Goal: Task Accomplishment & Management: Manage account settings

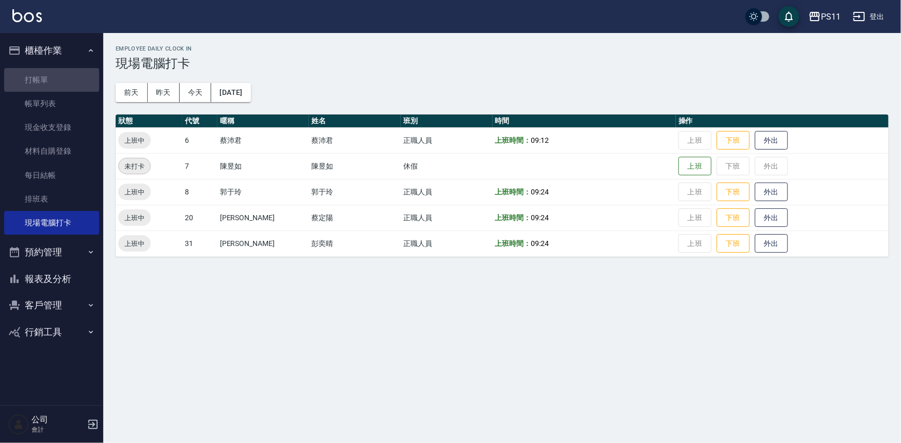
click at [72, 72] on link "打帳單" at bounding box center [51, 80] width 95 height 24
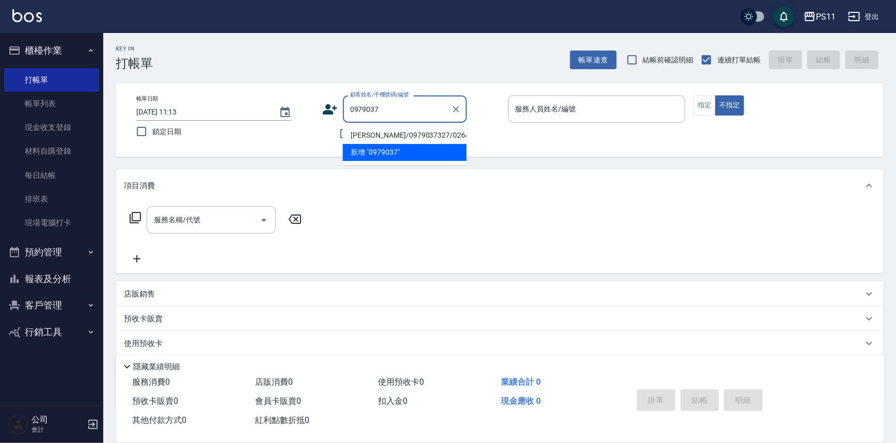
click at [426, 134] on li "[PERSON_NAME]/0979037327/0264" at bounding box center [405, 135] width 124 height 17
type input "[PERSON_NAME]/0979037327/0264"
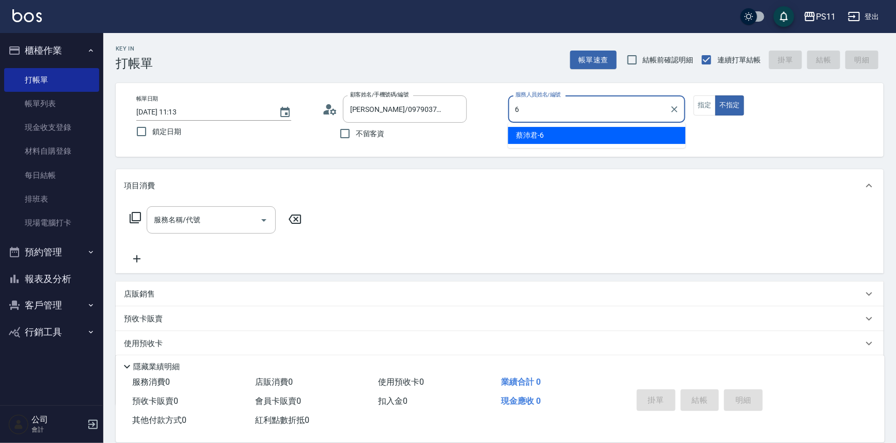
type input "[PERSON_NAME]6"
type button "false"
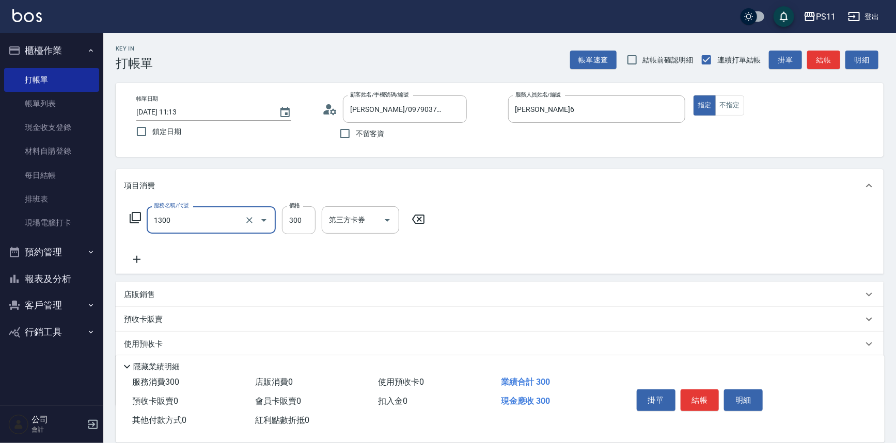
type input "洗髮300(1300)"
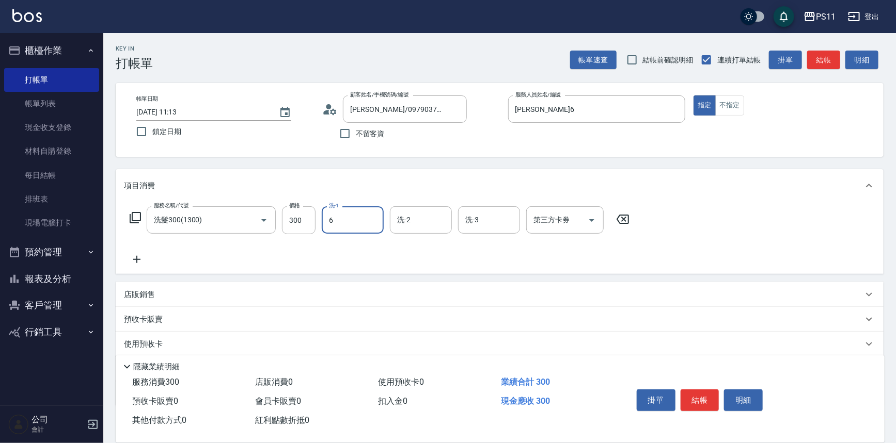
type input "[PERSON_NAME]6"
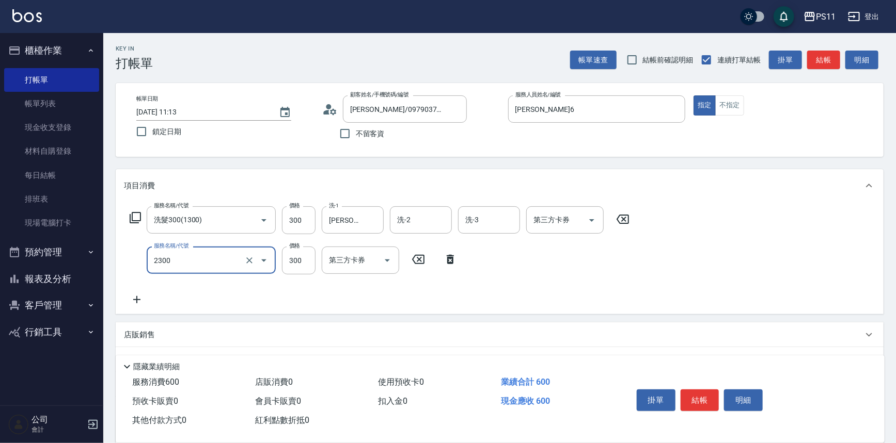
type input "剪髮(2300)"
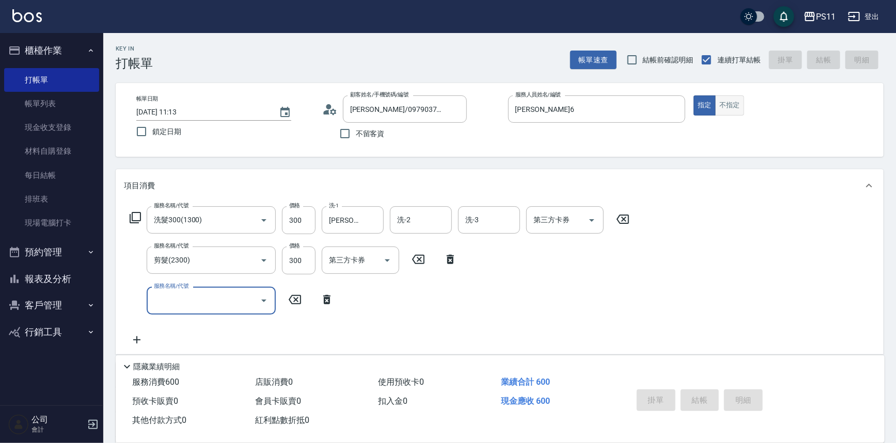
type input "[DATE] 11:14"
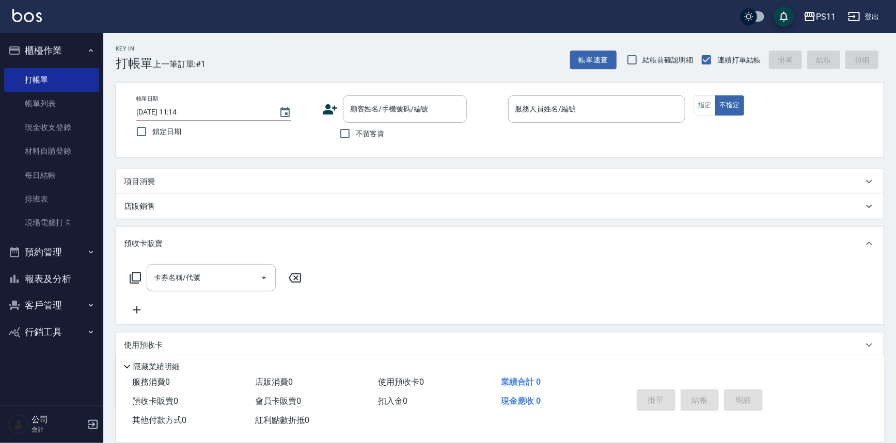
click at [67, 314] on button "客戶管理" at bounding box center [51, 305] width 95 height 27
click at [56, 325] on link "客戶列表" at bounding box center [51, 335] width 95 height 24
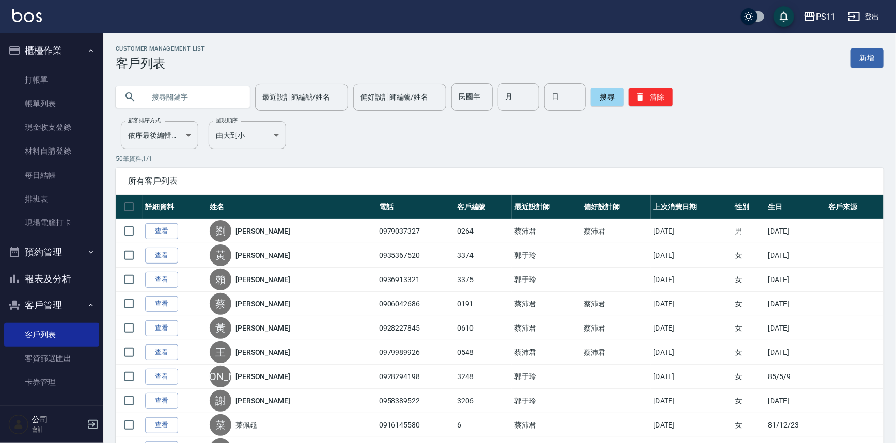
drag, startPoint x: 139, startPoint y: 98, endPoint x: 149, endPoint y: 100, distance: 10.0
click at [146, 100] on div at bounding box center [183, 97] width 134 height 22
click at [150, 99] on input "text" at bounding box center [193, 97] width 97 height 28
type input "0953749250"
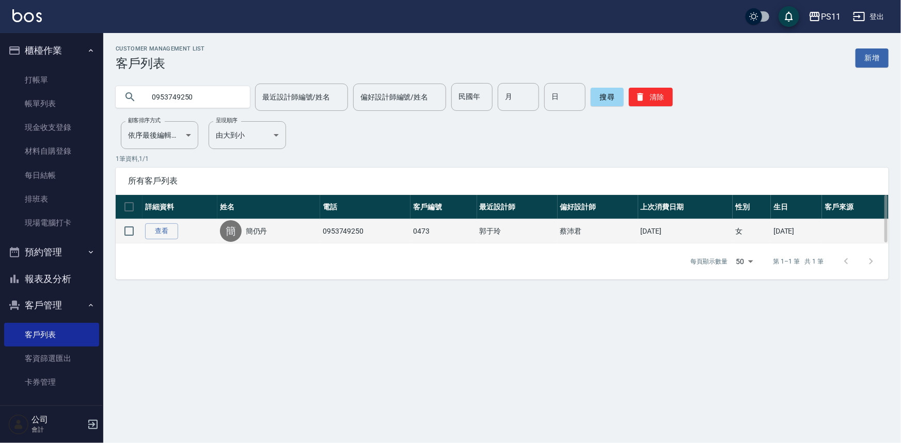
click at [165, 220] on td "查看" at bounding box center [179, 231] width 75 height 24
click at [164, 229] on link "查看" at bounding box center [161, 232] width 33 height 16
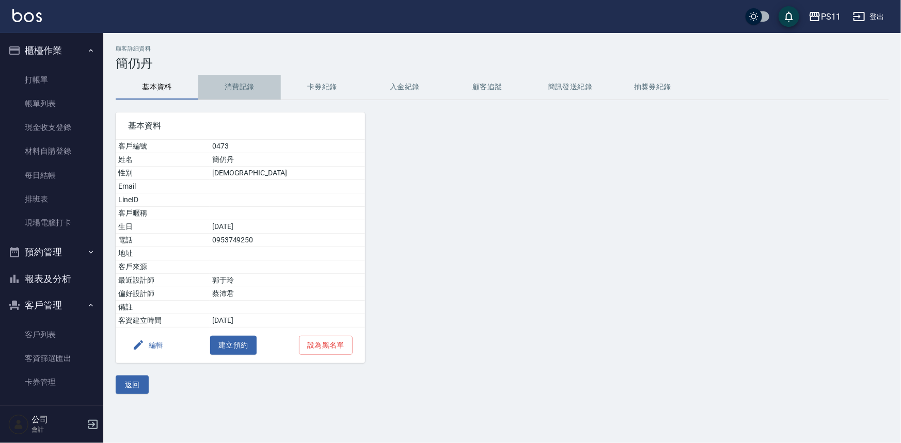
click at [236, 86] on button "消費記錄" at bounding box center [239, 87] width 83 height 25
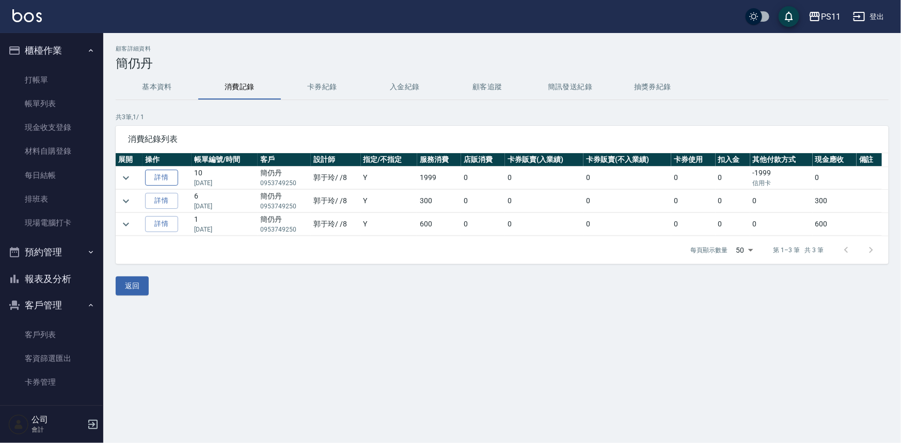
click at [162, 179] on link "詳情" at bounding box center [161, 178] width 33 height 16
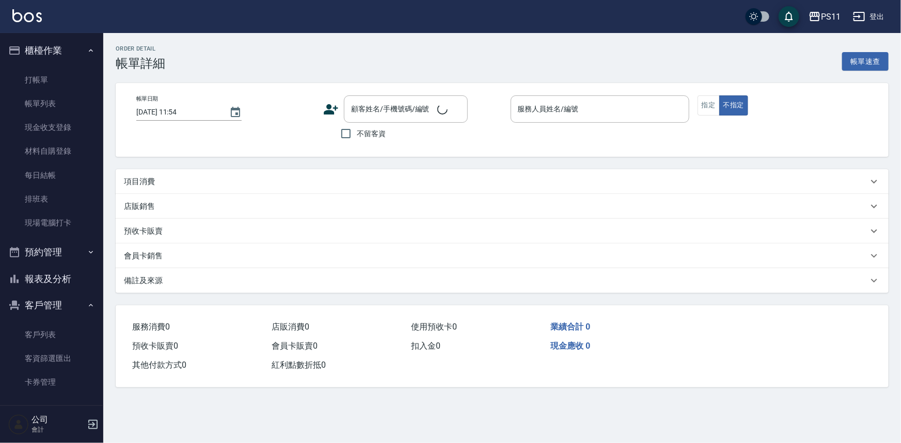
type input "[DATE] 17:30"
type input "郭于玲-8"
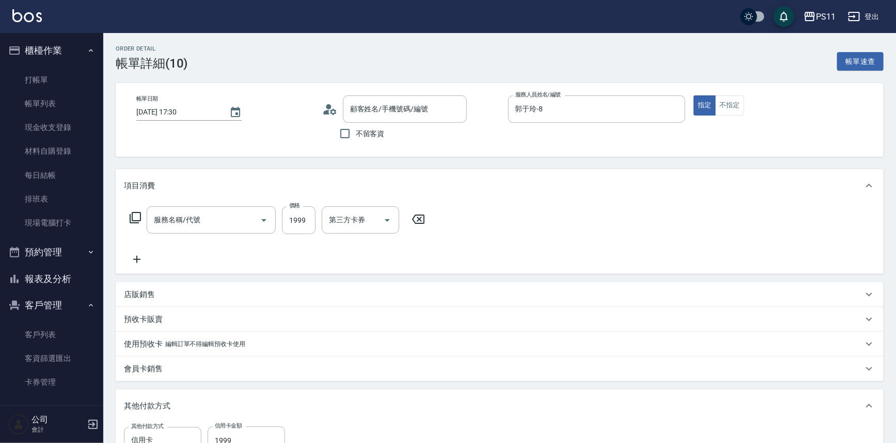
type input "簡仍丹/0953749250/0473"
type input "2000以上燙髮(32000)"
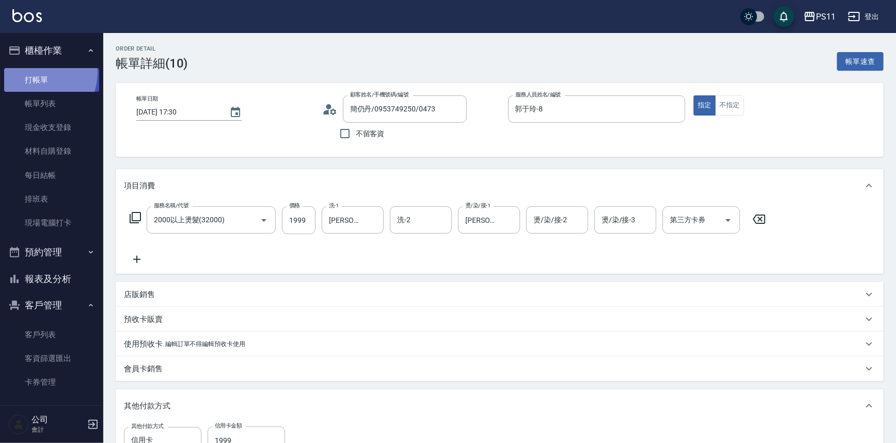
click at [36, 72] on link "打帳單" at bounding box center [51, 80] width 95 height 24
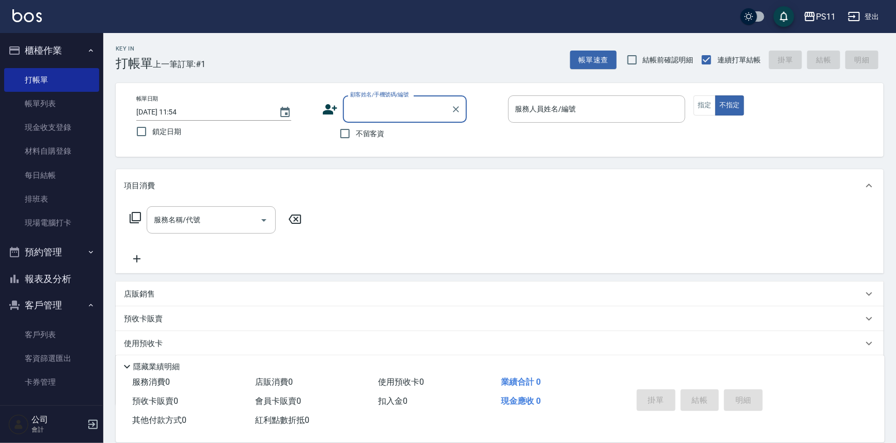
click at [380, 107] on input "顧客姓名/手機號碼/編號" at bounding box center [396, 109] width 99 height 18
type input "簡"
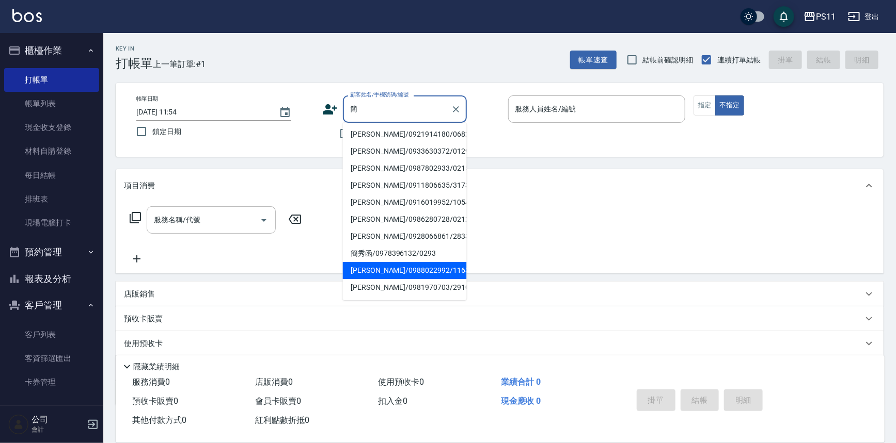
scroll to position [1, 0]
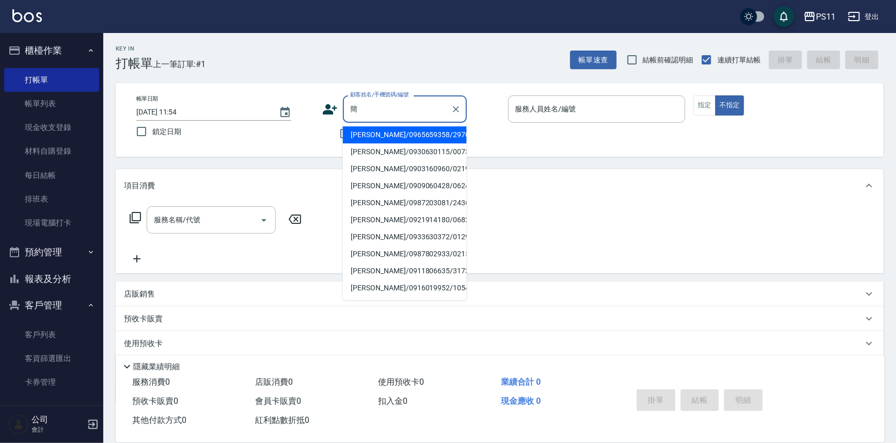
click at [402, 105] on input "簡" at bounding box center [396, 109] width 99 height 18
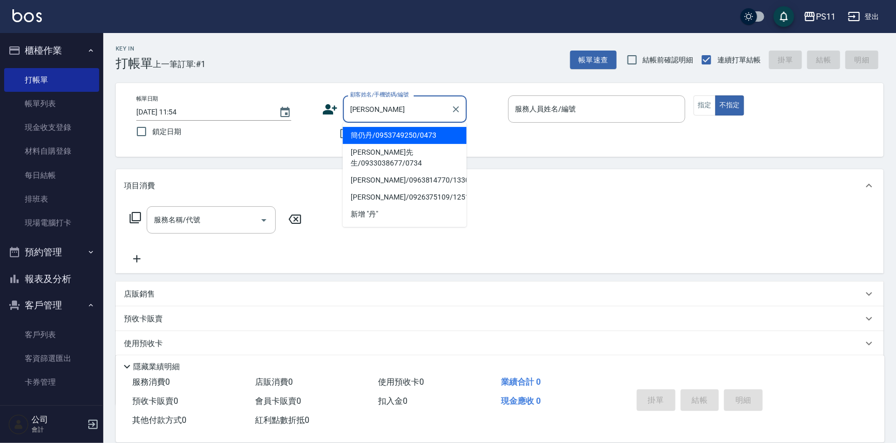
click at [397, 131] on li "簡仍丹/0953749250/0473" at bounding box center [405, 135] width 124 height 17
type input "簡仍丹/0953749250/0473"
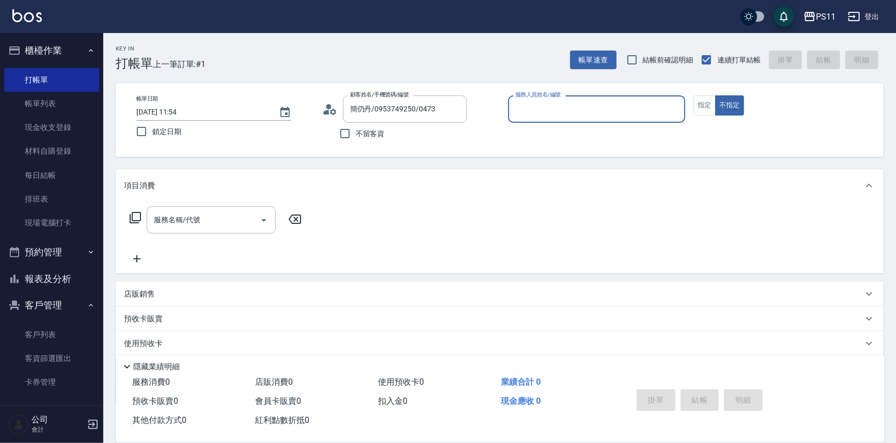
click at [544, 109] on input "服務人員姓名/編號" at bounding box center [597, 109] width 168 height 18
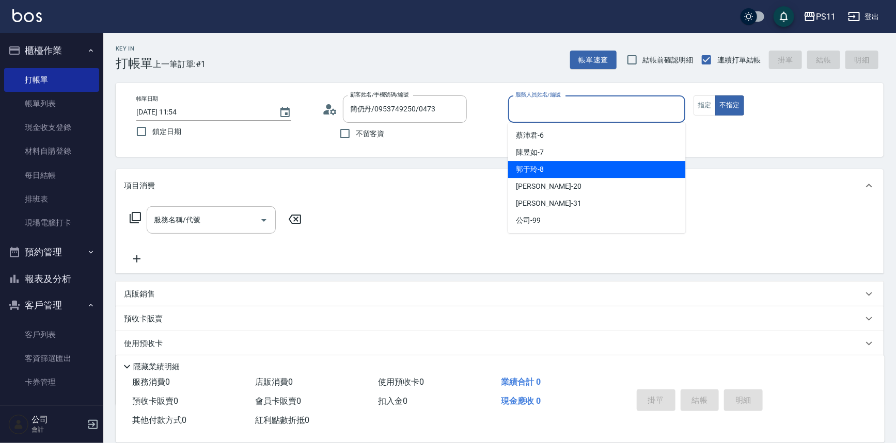
click at [550, 165] on div "[PERSON_NAME]-8" at bounding box center [597, 169] width 178 height 17
type input "郭于玲-8"
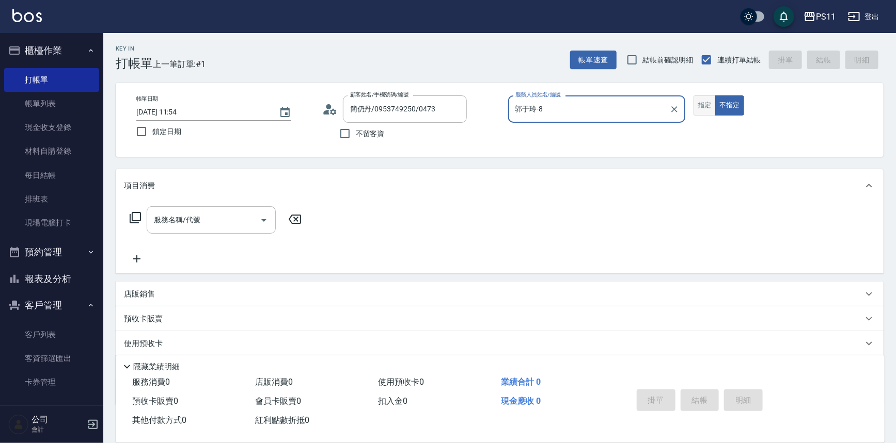
click at [709, 100] on button "指定" at bounding box center [704, 106] width 22 height 20
click at [139, 213] on icon at bounding box center [135, 217] width 11 height 11
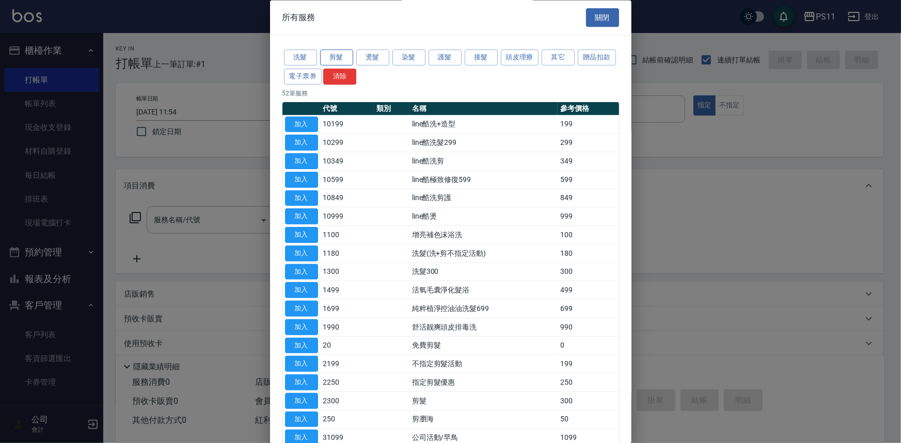
click at [340, 55] on button "剪髮" at bounding box center [336, 58] width 33 height 16
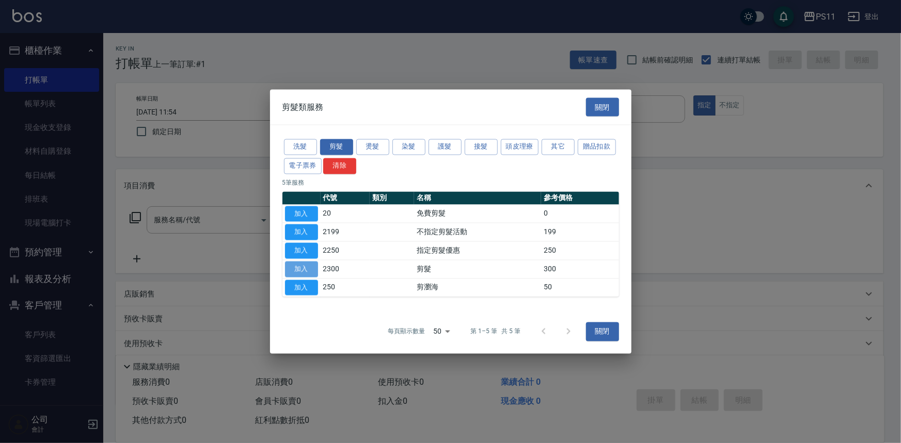
click at [293, 265] on button "加入" at bounding box center [301, 269] width 33 height 16
type input "剪髮(2300)"
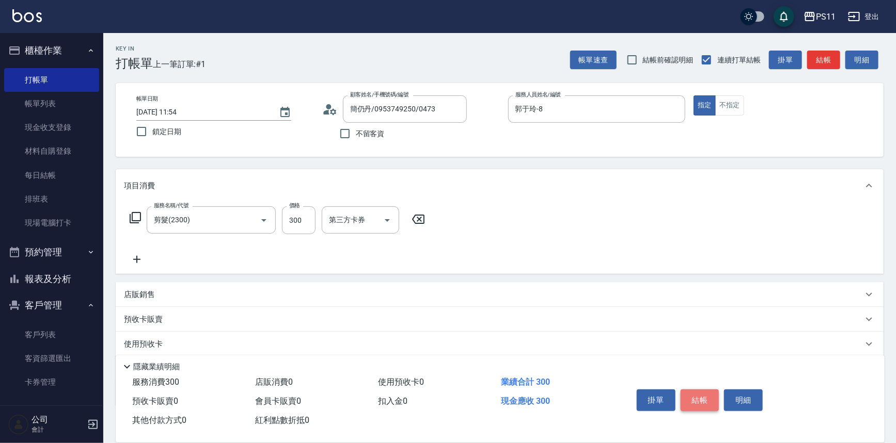
click at [692, 397] on button "結帳" at bounding box center [699, 401] width 39 height 22
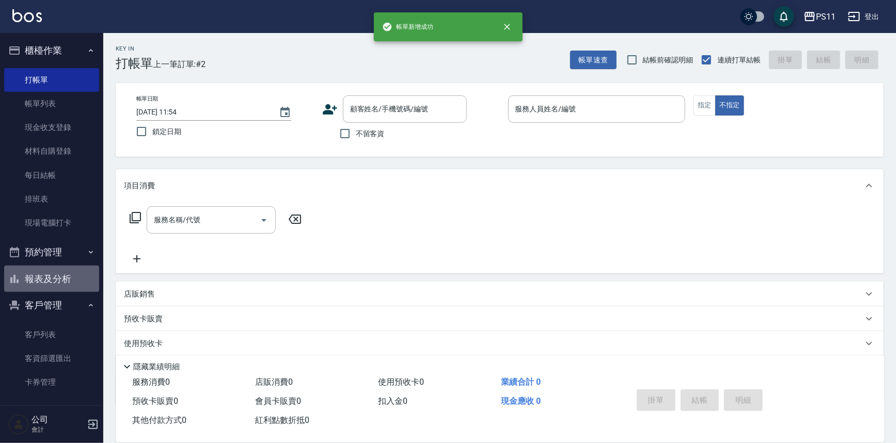
click at [58, 283] on button "報表及分析" at bounding box center [51, 279] width 95 height 27
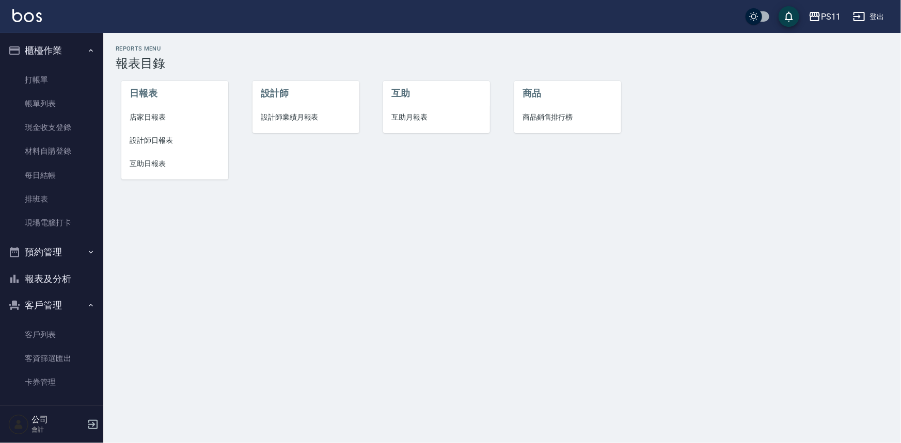
click at [146, 166] on span "互助日報表" at bounding box center [175, 163] width 90 height 11
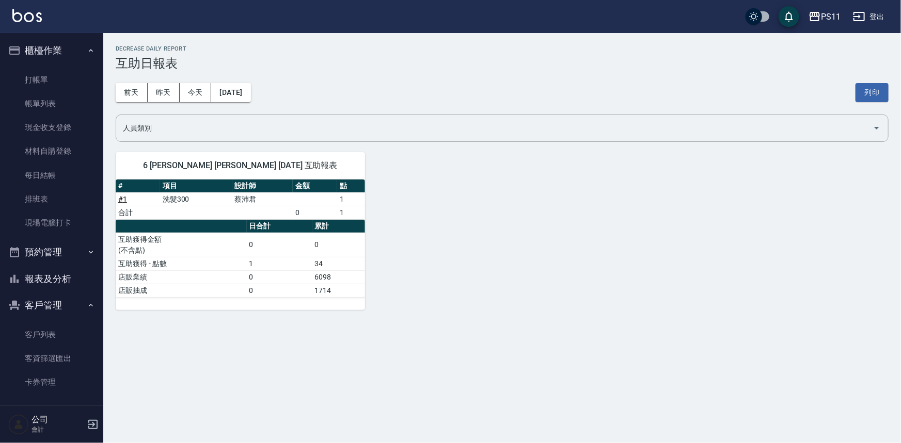
click at [62, 275] on button "報表及分析" at bounding box center [51, 279] width 95 height 27
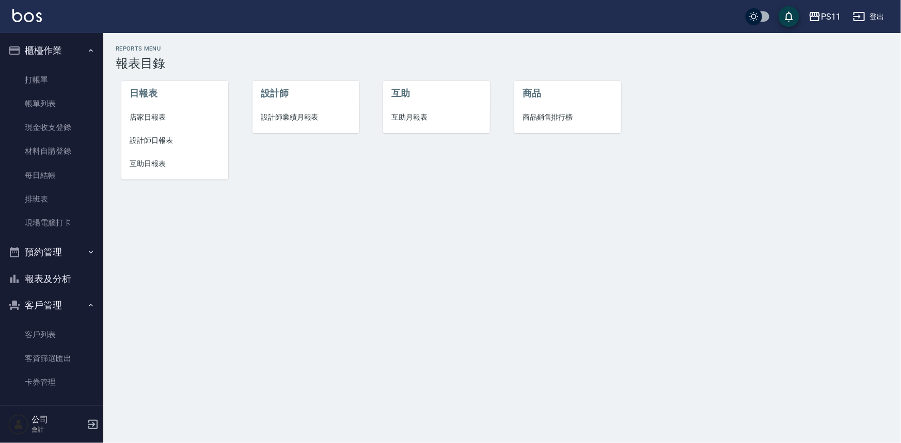
click at [152, 139] on span "設計師日報表" at bounding box center [175, 140] width 90 height 11
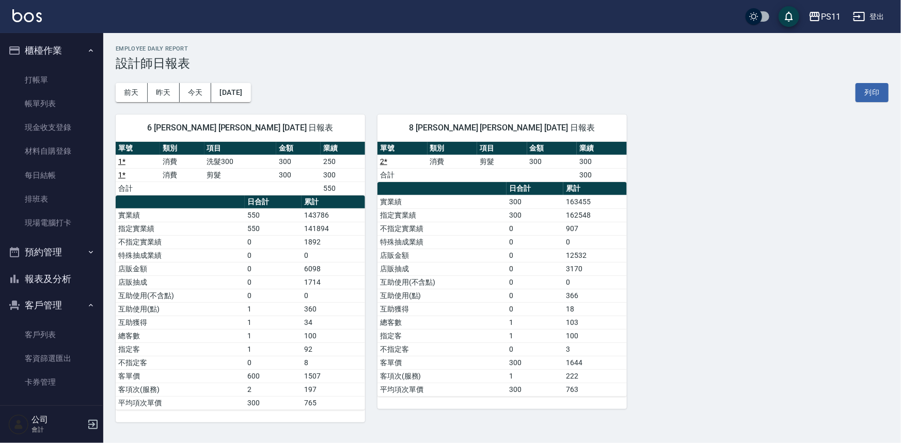
click at [641, 296] on div "6 [PERSON_NAME] [PERSON_NAME] [DATE] 日報表 單號 類別 項目 金額 業績 1 * 消費 洗髮300 300 250 1 …" at bounding box center [495, 262] width 785 height 321
click at [26, 75] on link "打帳單" at bounding box center [51, 80] width 95 height 24
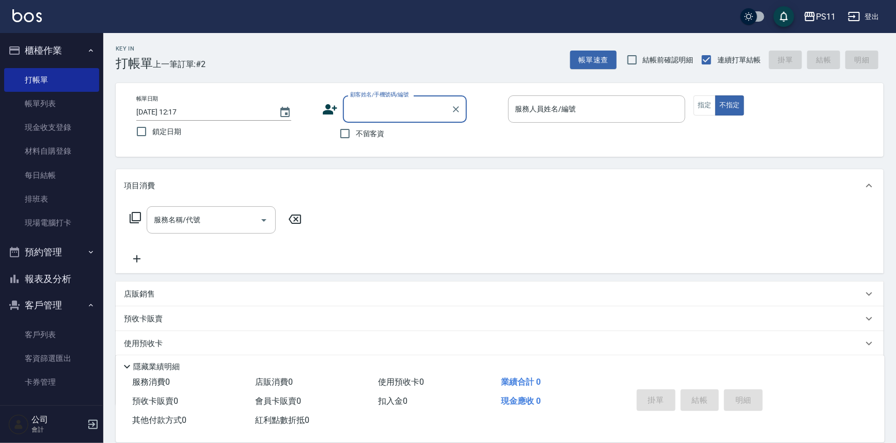
click at [378, 108] on input "顧客姓名/手機號碼/編號" at bounding box center [396, 109] width 99 height 18
click at [384, 132] on li "[PERSON_NAME]/0930403973/2931" at bounding box center [405, 135] width 124 height 17
type input "[PERSON_NAME]/0930403973/2931"
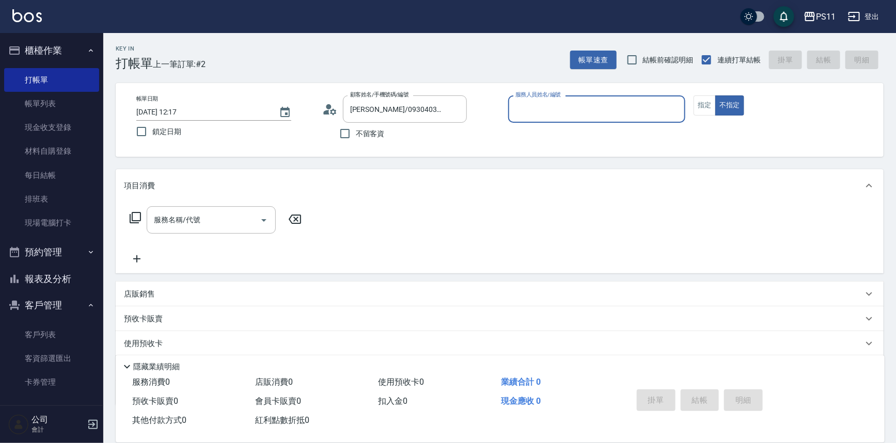
click at [562, 112] on input "服務人員姓名/編號" at bounding box center [597, 109] width 168 height 18
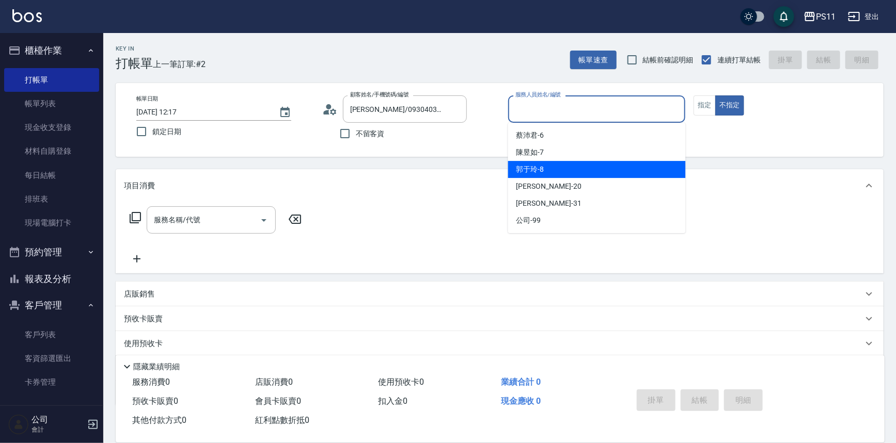
click at [535, 170] on span "[PERSON_NAME]-8" at bounding box center [530, 169] width 28 height 11
type input "郭于玲-8"
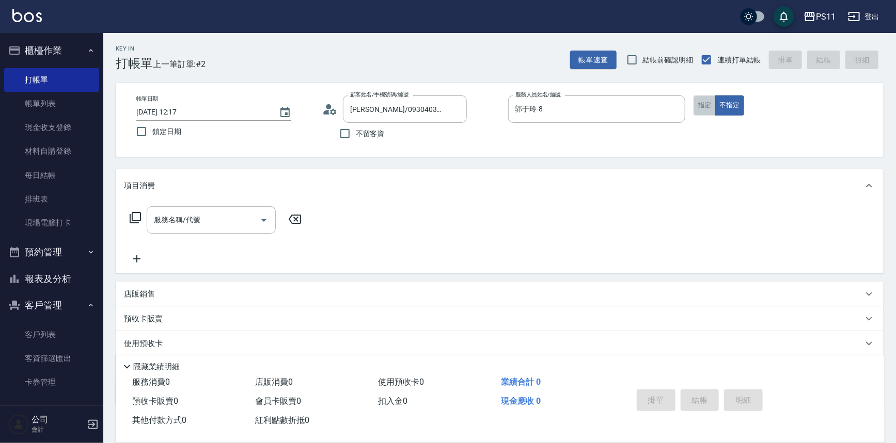
click at [699, 112] on button "指定" at bounding box center [704, 106] width 22 height 20
click at [131, 214] on icon at bounding box center [135, 218] width 12 height 12
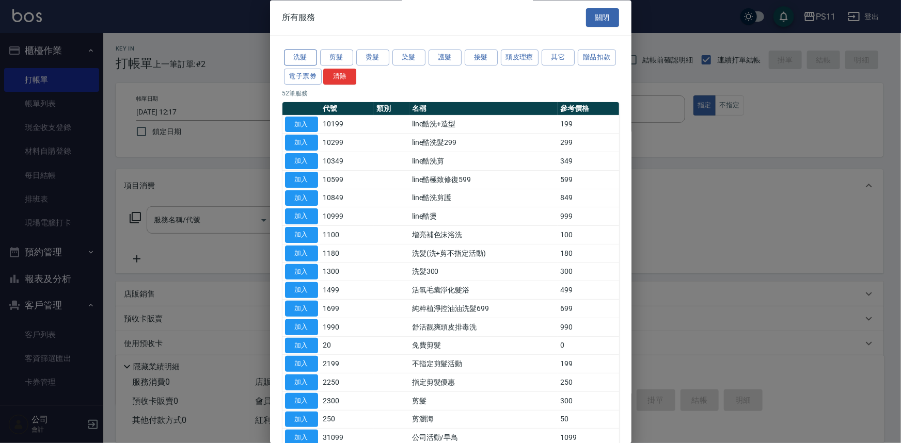
click at [310, 58] on button "洗髮" at bounding box center [300, 58] width 33 height 16
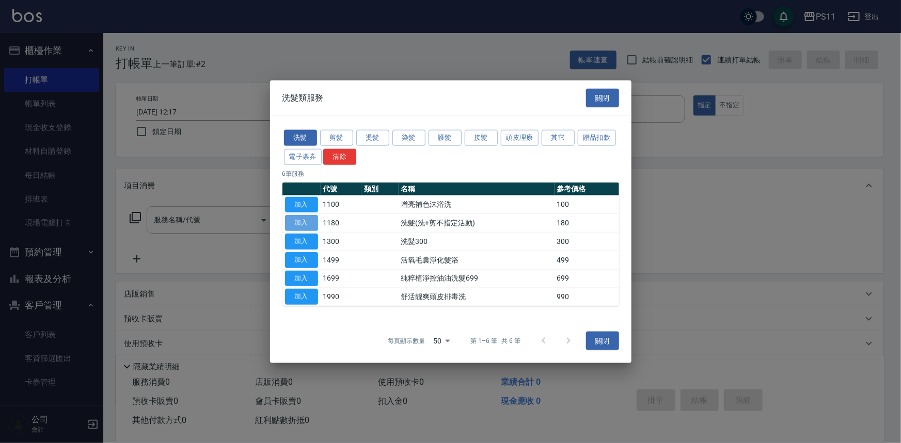
click at [310, 224] on button "加入" at bounding box center [301, 223] width 33 height 16
type input "洗髮(洗+剪不指定活動)(1180)"
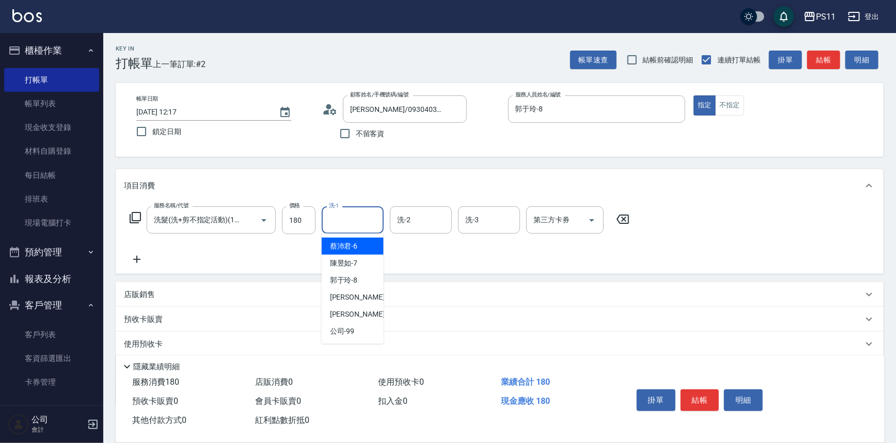
click at [365, 217] on input "洗-1" at bounding box center [352, 220] width 53 height 18
type input "[PERSON_NAME]-20"
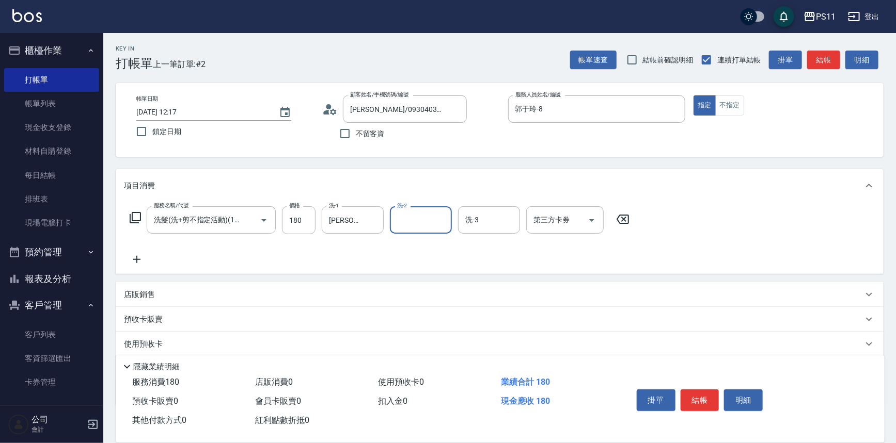
click at [138, 258] on icon at bounding box center [137, 259] width 26 height 12
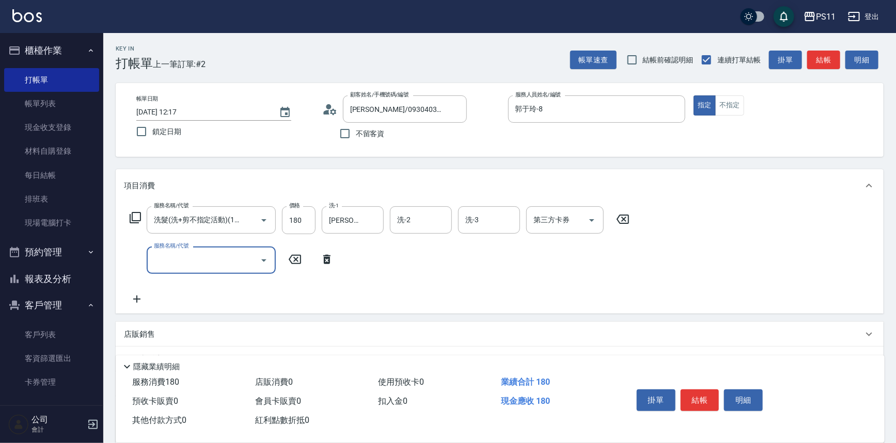
click at [195, 262] on input "服務名稱/代號" at bounding box center [203, 260] width 104 height 18
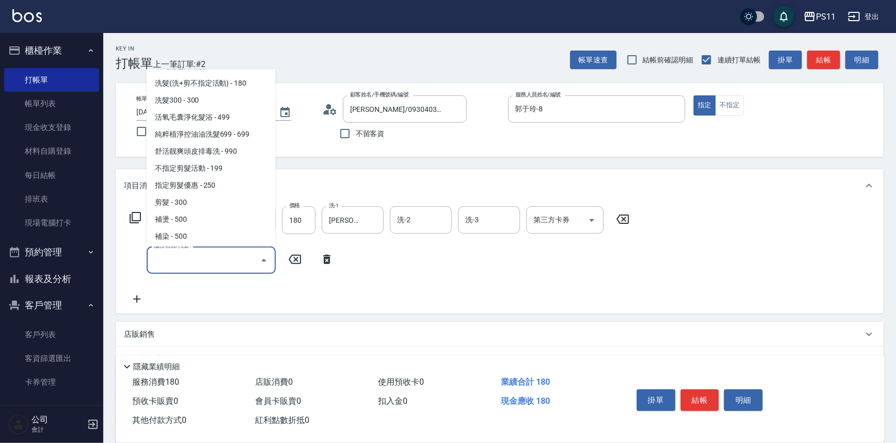
scroll to position [93, 0]
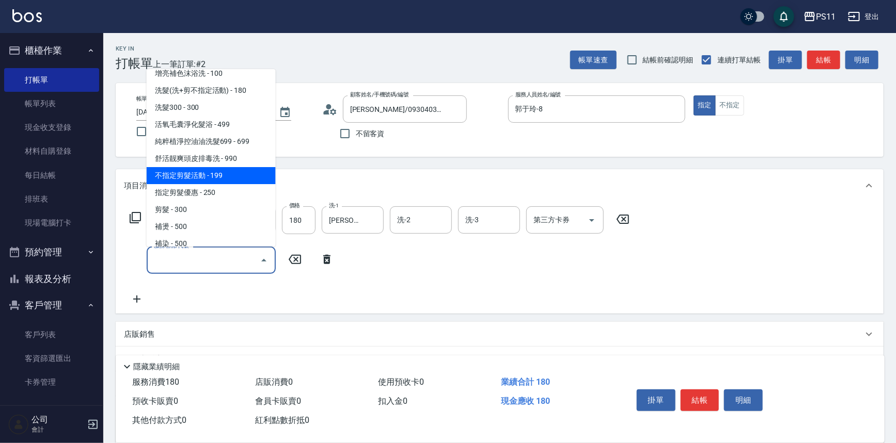
click at [240, 172] on span "不指定剪髮活動 - 199" at bounding box center [211, 175] width 129 height 17
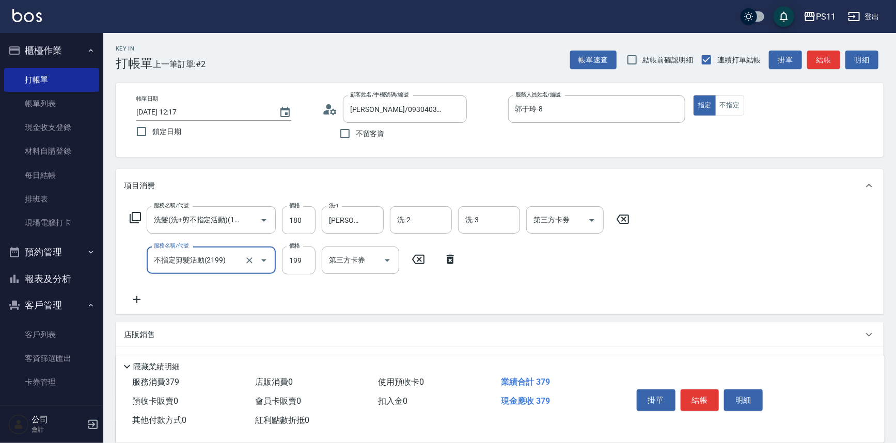
type input "不指定剪髮活動(2199)"
click at [704, 397] on button "結帳" at bounding box center [699, 401] width 39 height 22
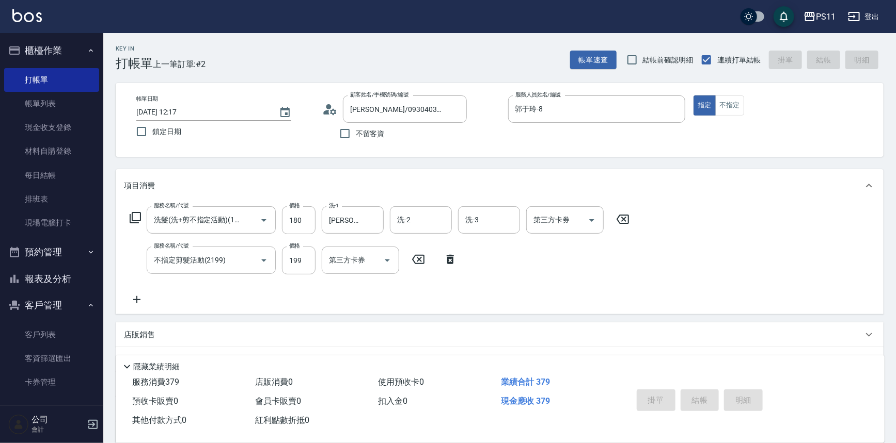
type input "[DATE] 12:26"
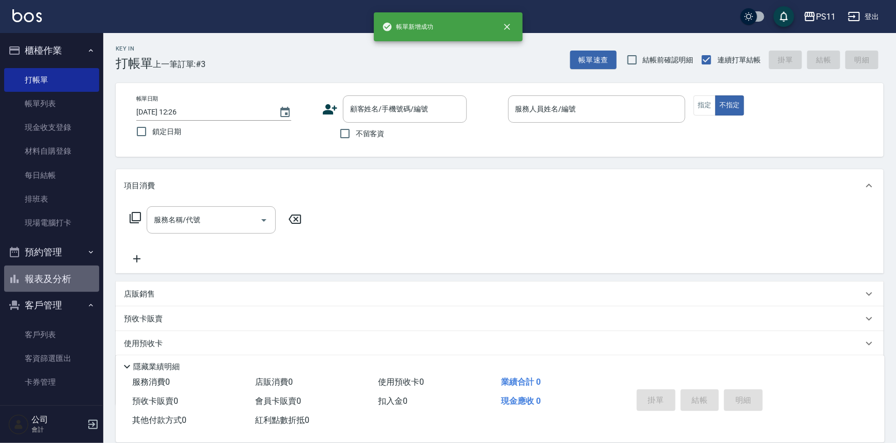
click at [67, 274] on button "報表及分析" at bounding box center [51, 279] width 95 height 27
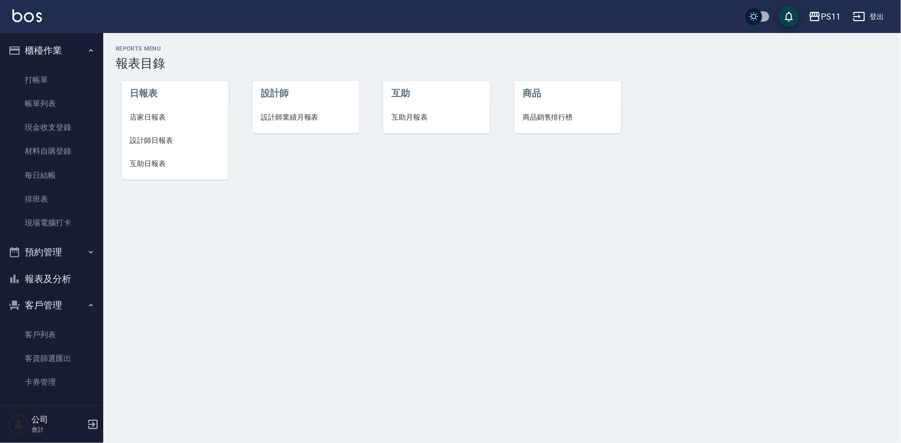
click at [146, 116] on span "店家日報表" at bounding box center [175, 117] width 90 height 11
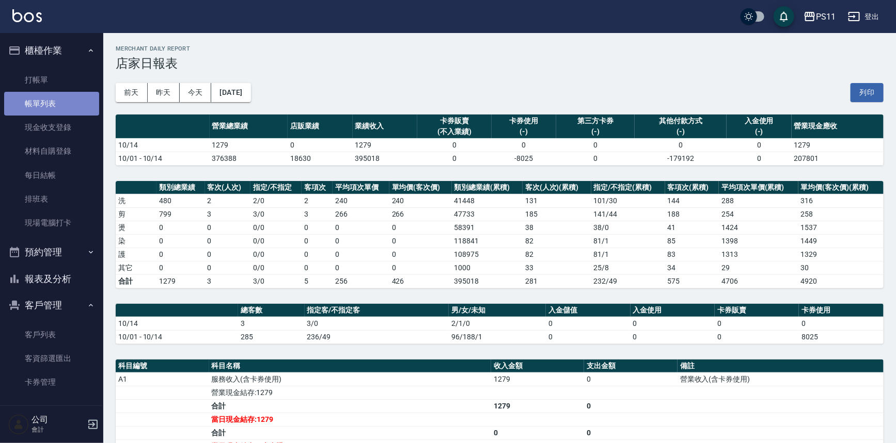
click at [73, 98] on link "帳單列表" at bounding box center [51, 104] width 95 height 24
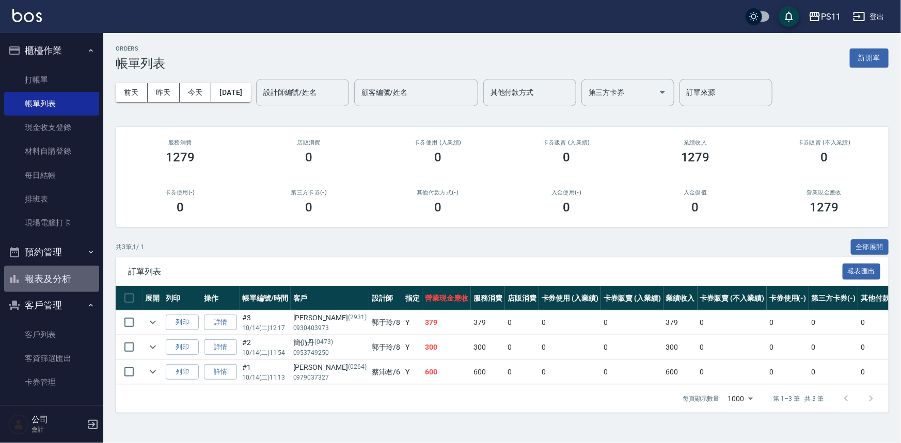
drag, startPoint x: 76, startPoint y: 282, endPoint x: 82, endPoint y: 284, distance: 6.4
click at [77, 284] on button "報表及分析" at bounding box center [51, 279] width 95 height 27
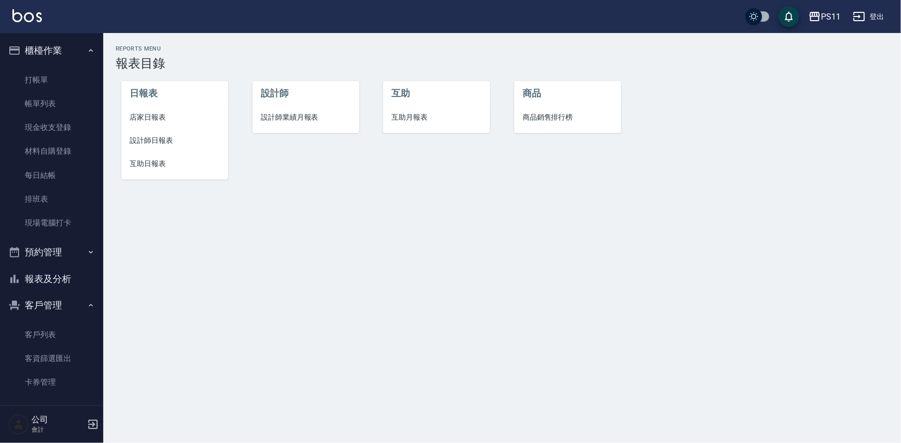
click at [154, 141] on span "設計師日報表" at bounding box center [175, 140] width 90 height 11
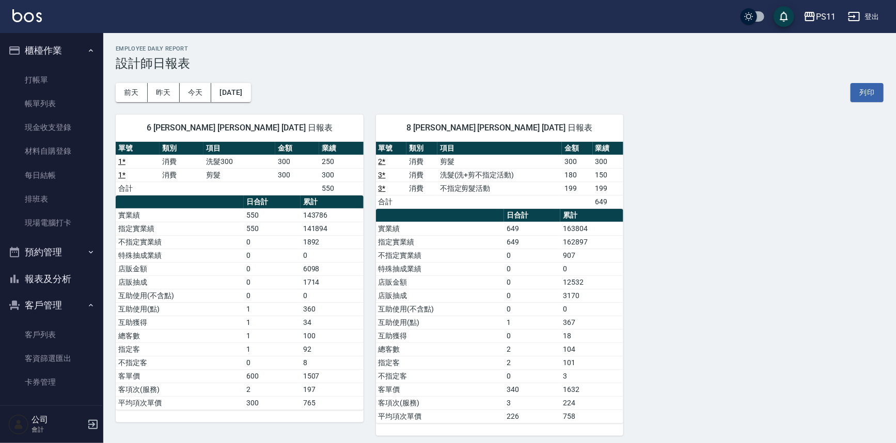
click at [666, 320] on div "6 [PERSON_NAME] [PERSON_NAME] [DATE] 日報表 單號 類別 項目 金額 業績 1 * 消費 洗髮300 300 250 1 …" at bounding box center [493, 269] width 780 height 334
drag, startPoint x: 60, startPoint y: 276, endPoint x: 82, endPoint y: 283, distance: 22.5
click at [60, 276] on button "報表及分析" at bounding box center [51, 279] width 95 height 27
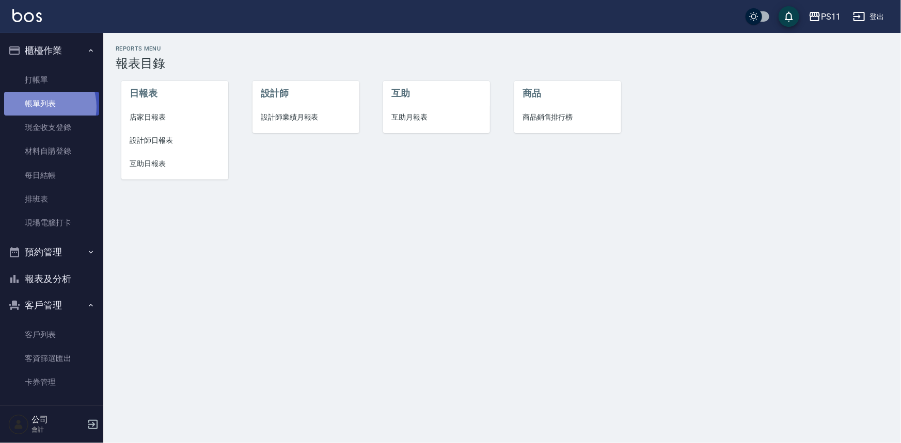
click at [38, 107] on link "帳單列表" at bounding box center [51, 104] width 95 height 24
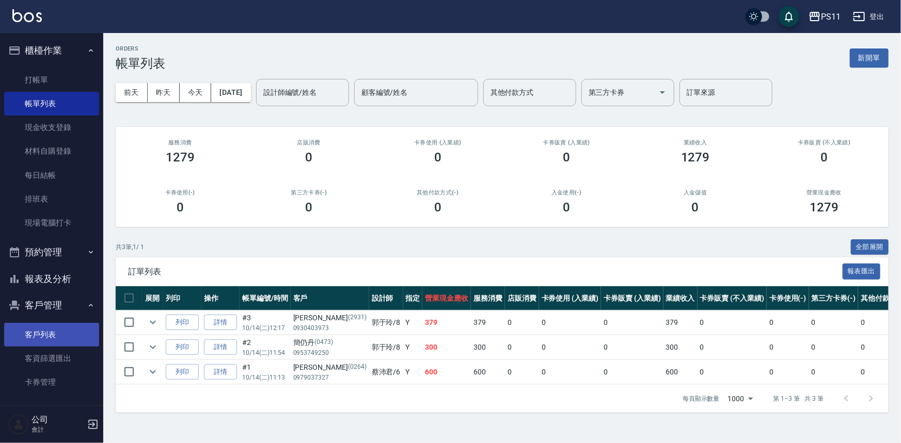
click at [62, 335] on link "客戶列表" at bounding box center [51, 335] width 95 height 24
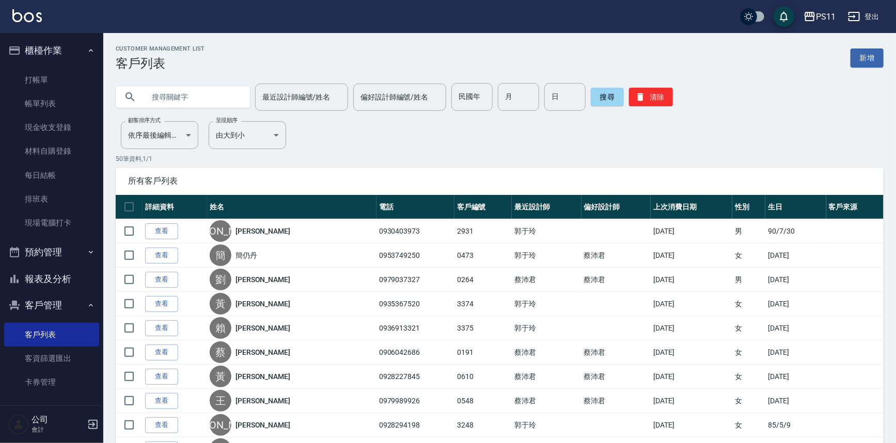
drag, startPoint x: 218, startPoint y: 100, endPoint x: 239, endPoint y: 75, distance: 33.0
click at [218, 98] on input "text" at bounding box center [193, 97] width 97 height 28
type input "ㄑ"
type input "0925308209"
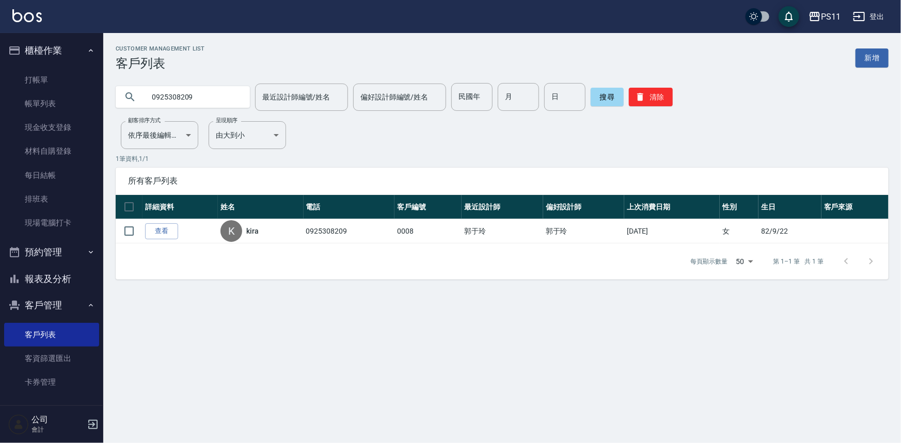
click at [208, 87] on input "0925308209" at bounding box center [193, 97] width 97 height 28
drag, startPoint x: 216, startPoint y: 102, endPoint x: 58, endPoint y: 85, distance: 159.4
click at [206, 102] on input "0925308209" at bounding box center [193, 97] width 97 height 28
drag, startPoint x: 58, startPoint y: 85, endPoint x: 30, endPoint y: 76, distance: 28.6
click at [30, 76] on div "PS11 登出 櫃檯作業 打帳單 帳單列表 現金收支登錄 材料自購登錄 每日結帳 排班表 現場電腦打卡 預約管理 預約管理 單日預約紀錄 單週預約紀錄 報表及…" at bounding box center [450, 221] width 901 height 443
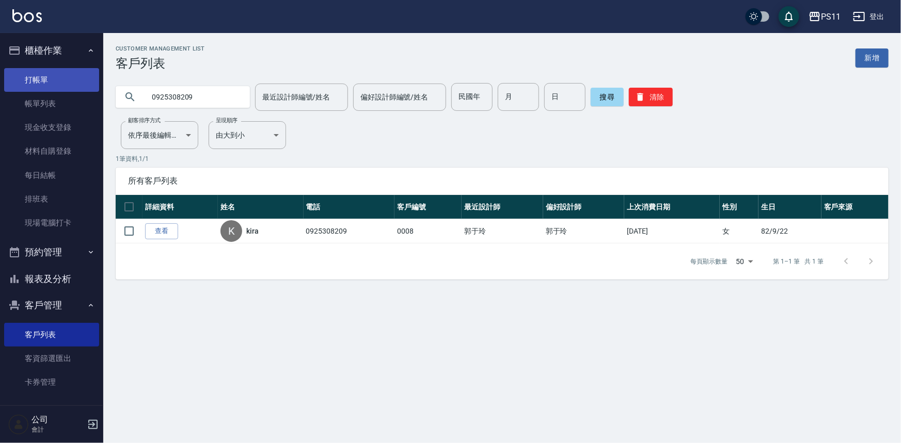
click at [30, 76] on link "打帳單" at bounding box center [51, 80] width 95 height 24
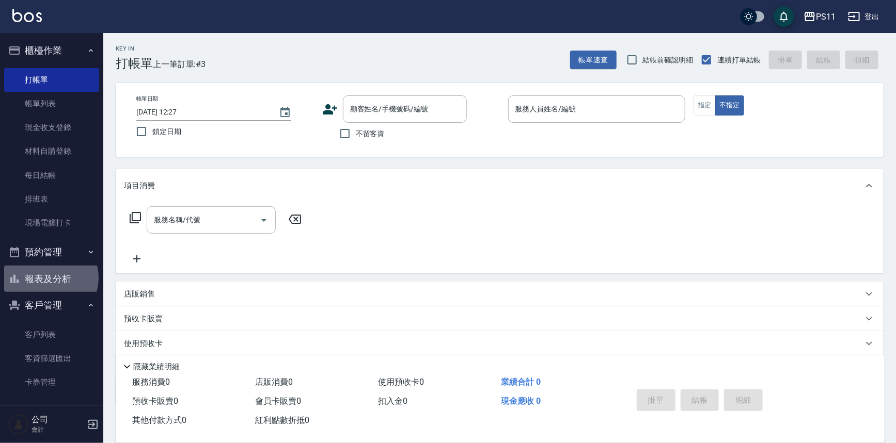
click at [50, 278] on button "報表及分析" at bounding box center [51, 279] width 95 height 27
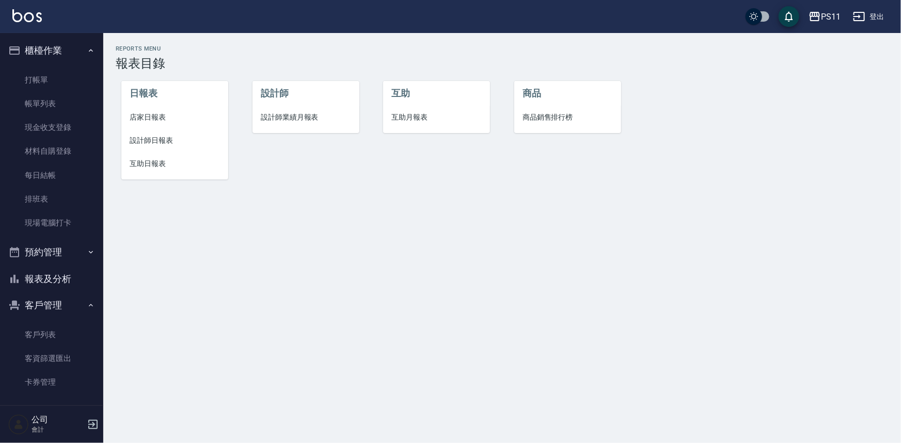
click at [154, 147] on li "設計師日報表" at bounding box center [174, 140] width 107 height 23
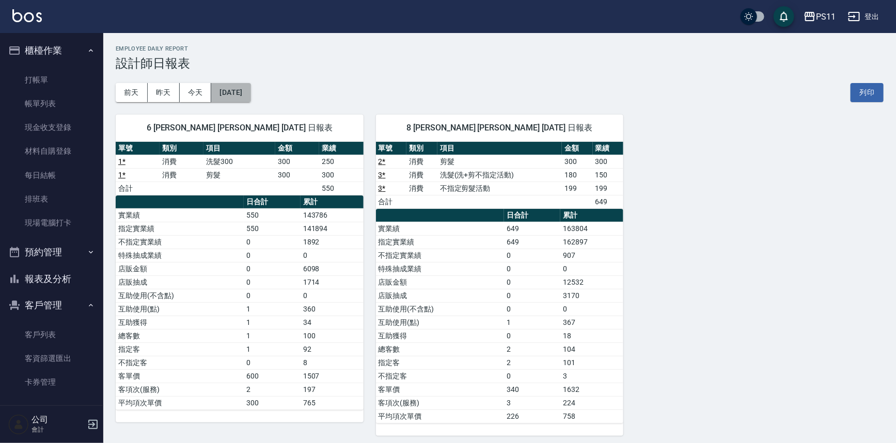
click at [250, 99] on button "[DATE]" at bounding box center [230, 92] width 39 height 19
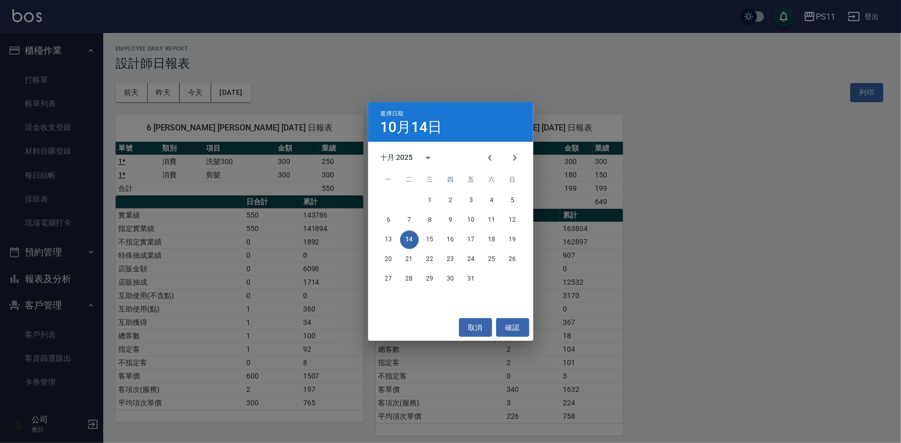
click at [247, 221] on div "選擇日期 10月14日 十月 2025 一 二 三 四 五 六 日 1 2 3 4 5 6 7 8 9 10 11 12 13 14 15 16 17 18 …" at bounding box center [450, 221] width 901 height 443
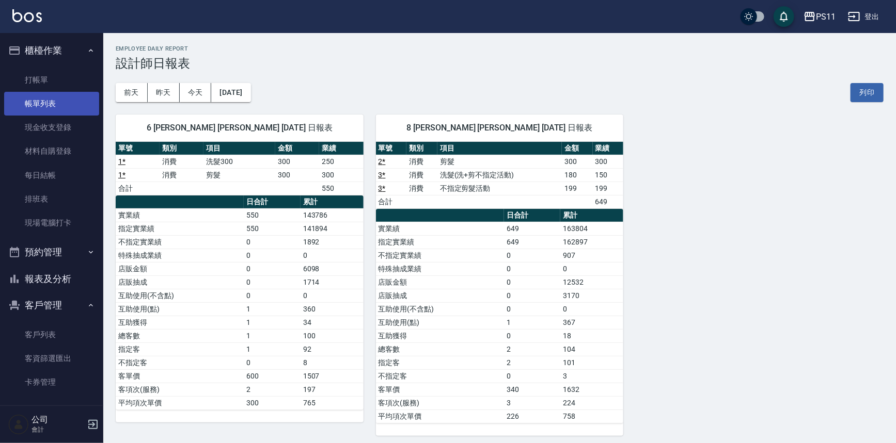
click at [36, 108] on link "帳單列表" at bounding box center [51, 104] width 95 height 24
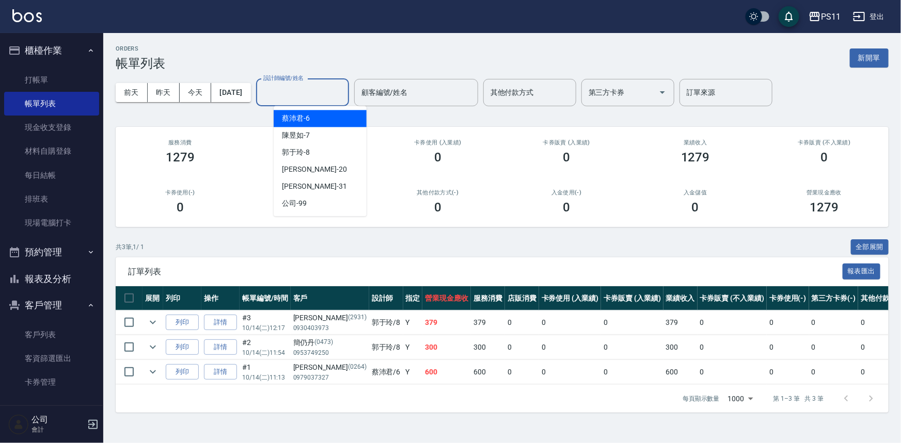
click at [315, 90] on input "設計師編號/姓名" at bounding box center [303, 93] width 84 height 18
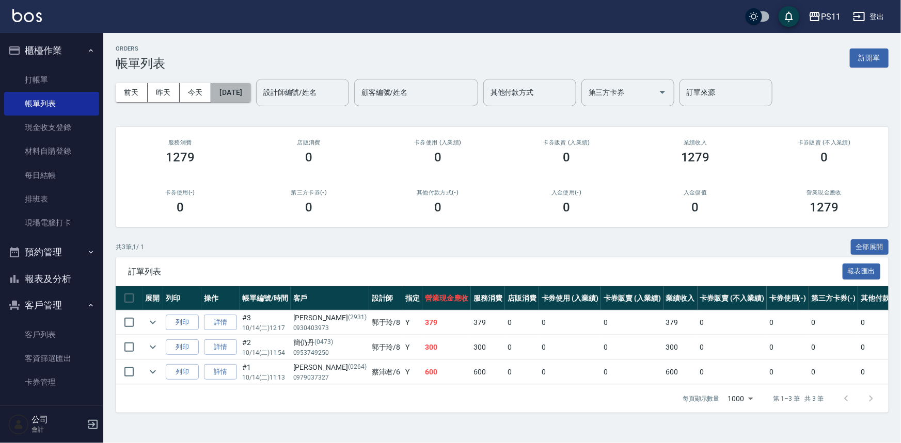
click at [242, 101] on button "[DATE]" at bounding box center [230, 92] width 39 height 19
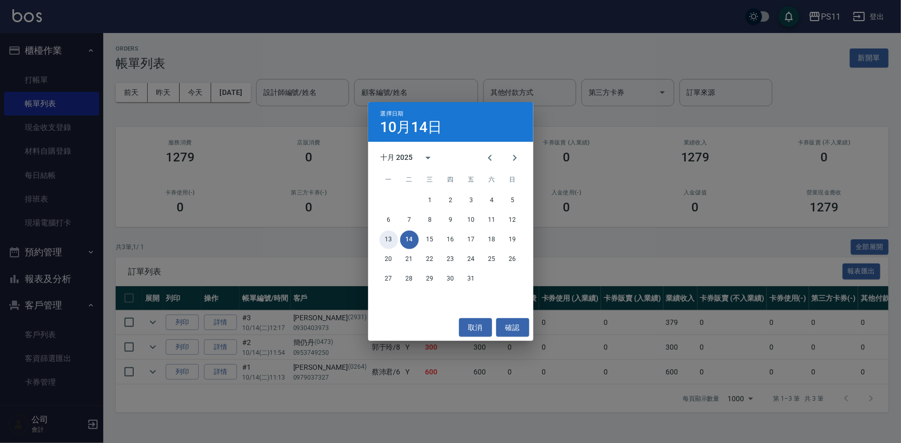
drag, startPoint x: 388, startPoint y: 240, endPoint x: 403, endPoint y: 246, distance: 15.7
click at [390, 244] on button "13" at bounding box center [388, 240] width 19 height 19
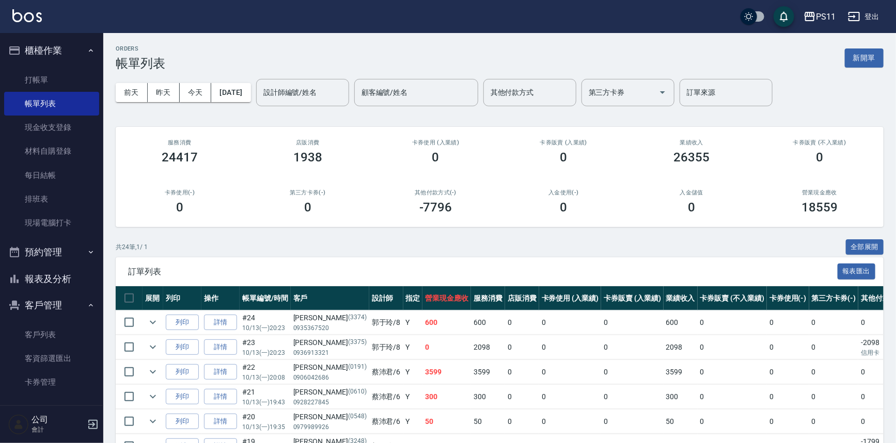
click at [433, 251] on div "共 24 筆, 1 / 1 全部展開" at bounding box center [500, 248] width 768 height 16
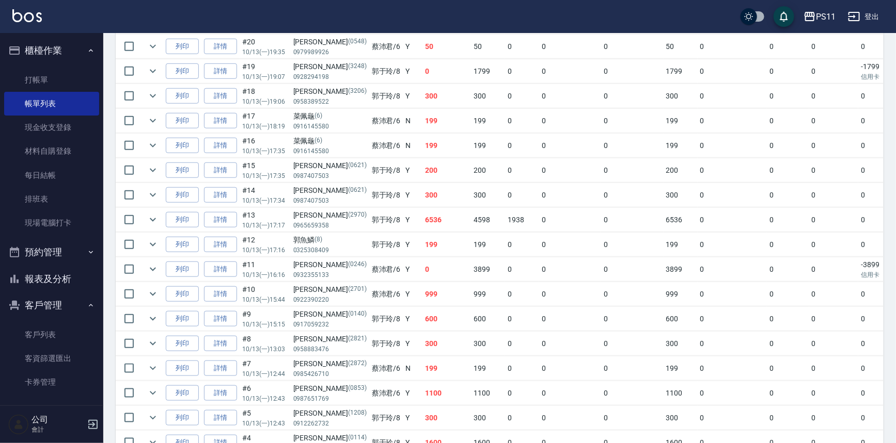
scroll to position [506, 0]
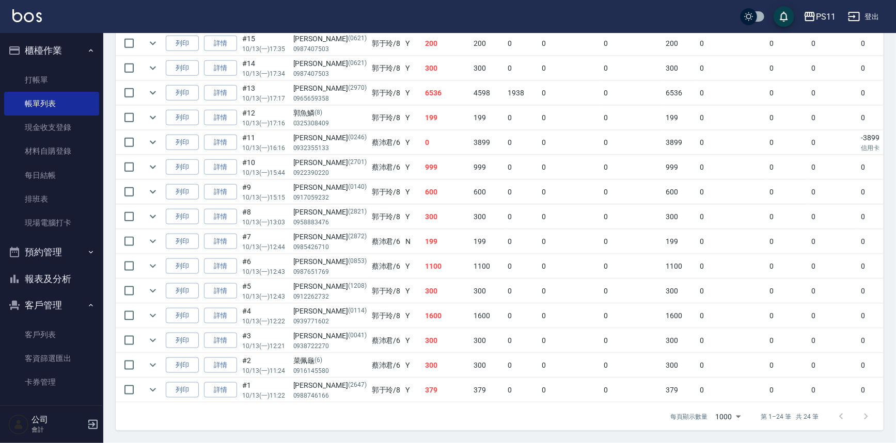
drag, startPoint x: 403, startPoint y: 368, endPoint x: 408, endPoint y: 353, distance: 15.3
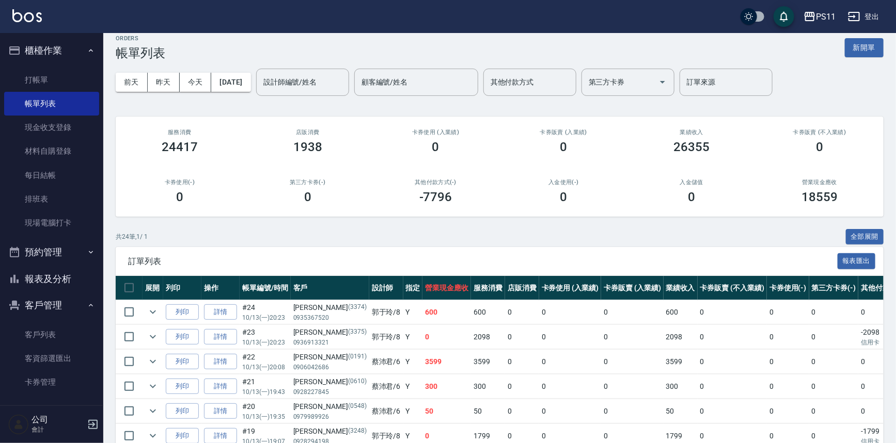
scroll to position [0, 0]
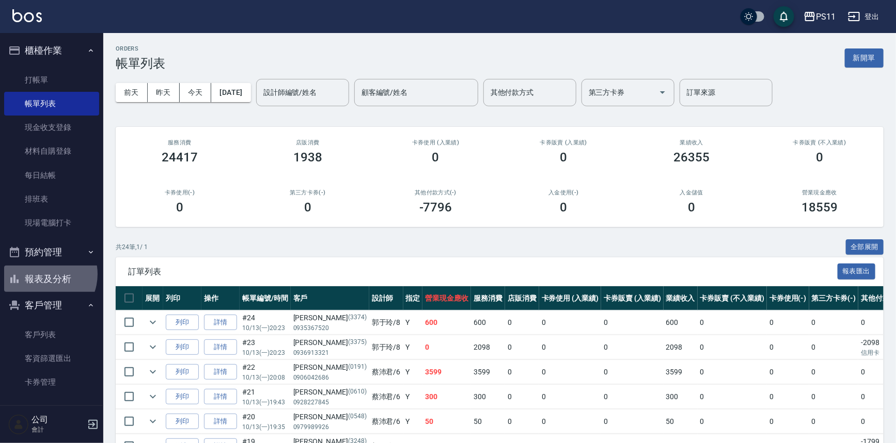
click at [41, 275] on button "報表及分析" at bounding box center [51, 279] width 95 height 27
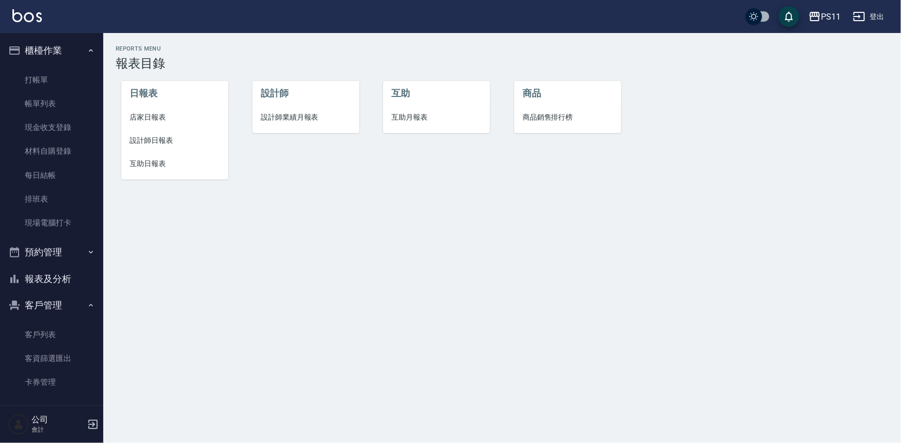
click at [148, 117] on span "店家日報表" at bounding box center [175, 117] width 90 height 11
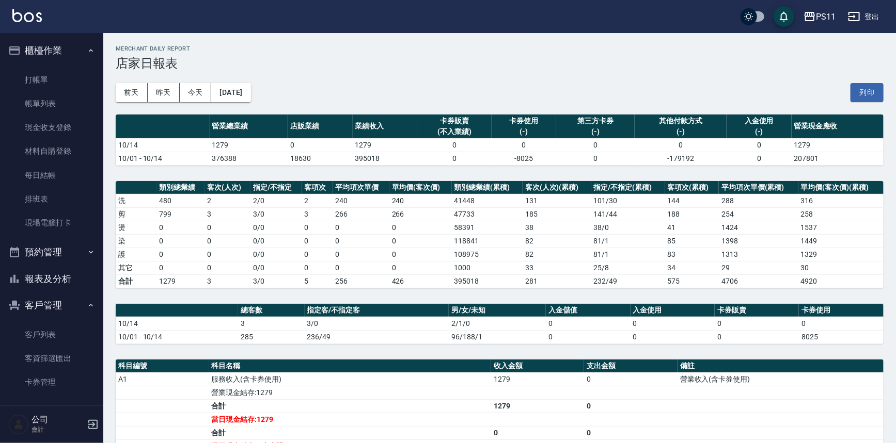
click at [61, 290] on button "報表及分析" at bounding box center [51, 279] width 95 height 27
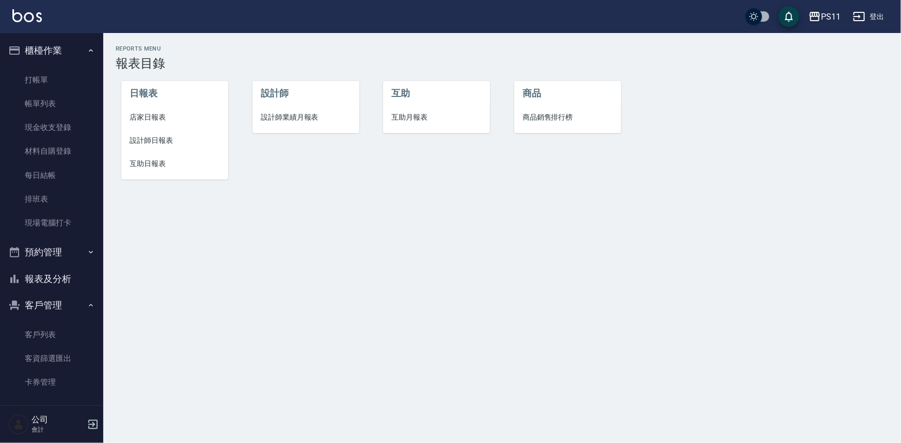
click at [161, 139] on span "設計師日報表" at bounding box center [175, 140] width 90 height 11
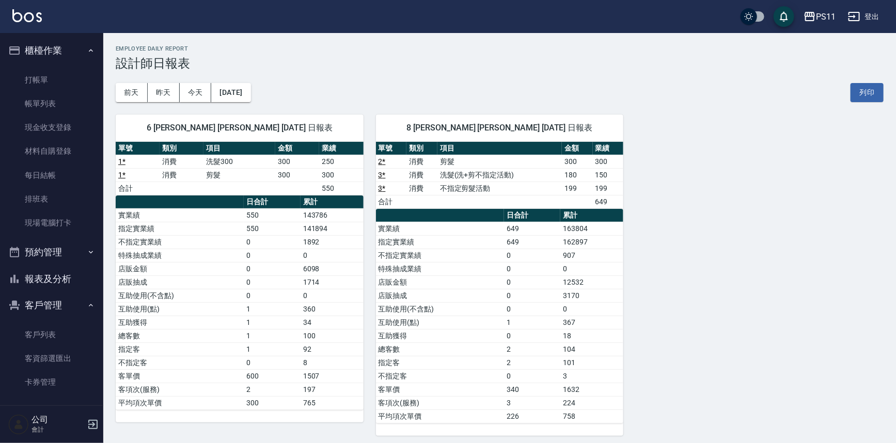
click at [738, 284] on div "6 [PERSON_NAME] [PERSON_NAME] [DATE] 日報表 單號 類別 項目 金額 業績 1 * 消費 洗髮300 300 250 1 …" at bounding box center [493, 269] width 780 height 334
drag, startPoint x: 66, startPoint y: 282, endPoint x: 181, endPoint y: 274, distance: 116.0
click at [67, 282] on button "報表及分析" at bounding box center [51, 279] width 95 height 27
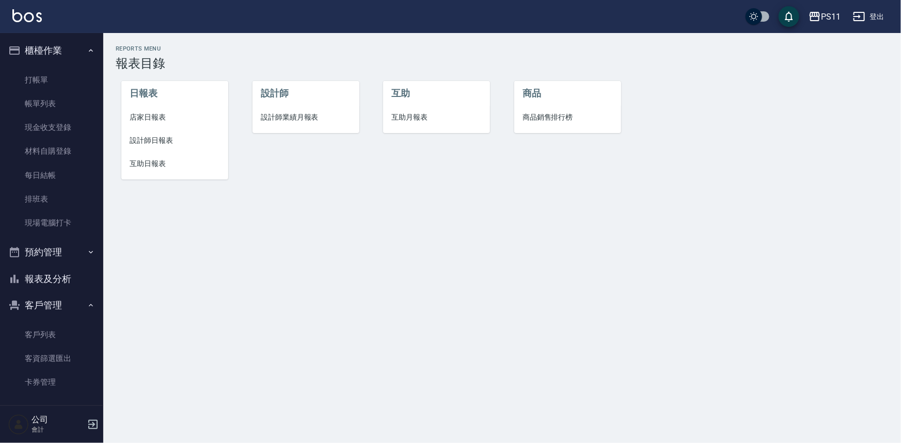
click at [155, 108] on li "店家日報表" at bounding box center [174, 117] width 107 height 23
